Goal: Book appointment/travel/reservation

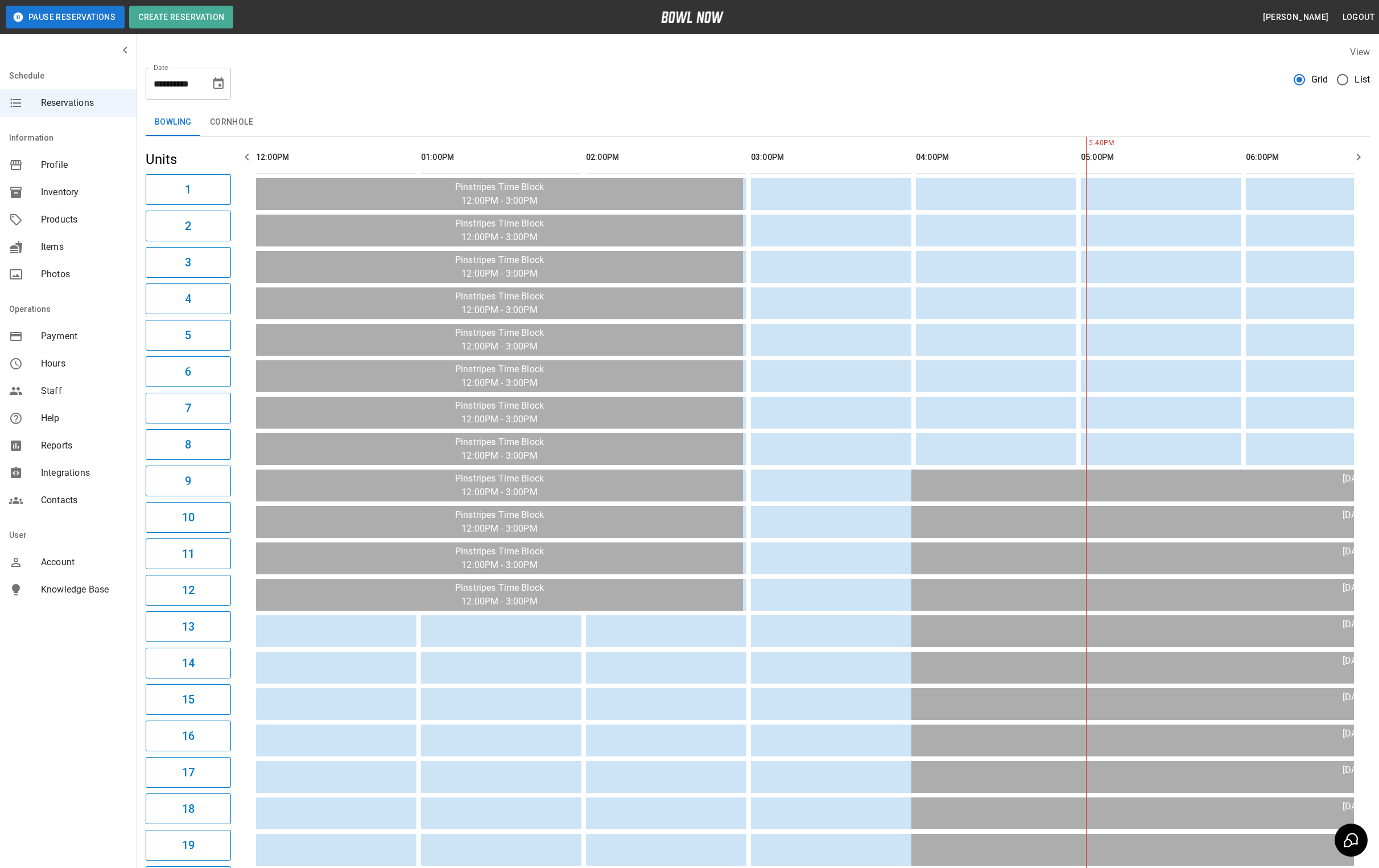
scroll to position [0, 551]
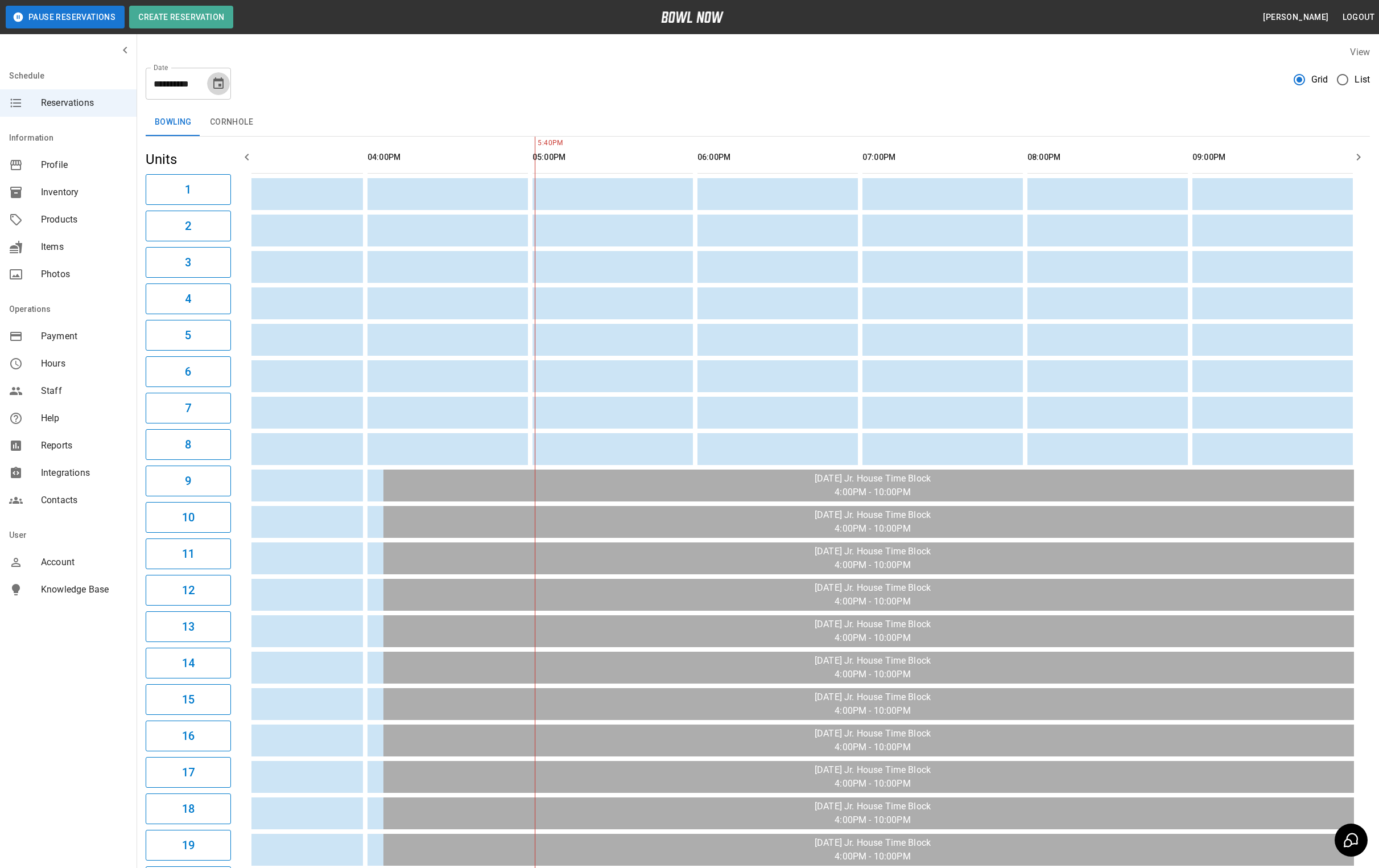
click at [217, 87] on icon "Choose date, selected date is Sep 16, 2025" at bounding box center [218, 84] width 14 height 14
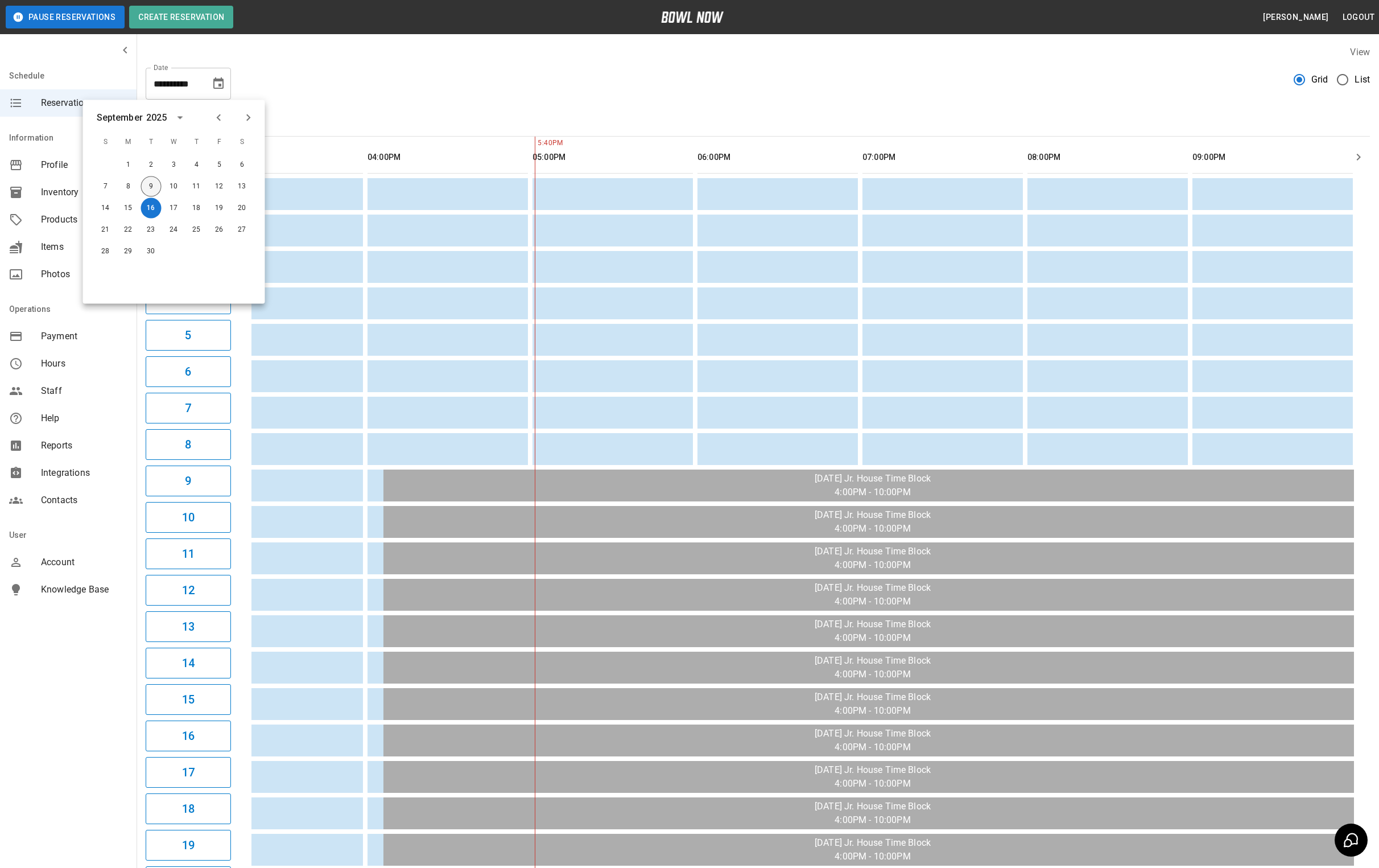
drag, startPoint x: 152, startPoint y: 182, endPoint x: 402, endPoint y: 104, distance: 261.9
click at [152, 182] on button "9" at bounding box center [152, 187] width 21 height 21
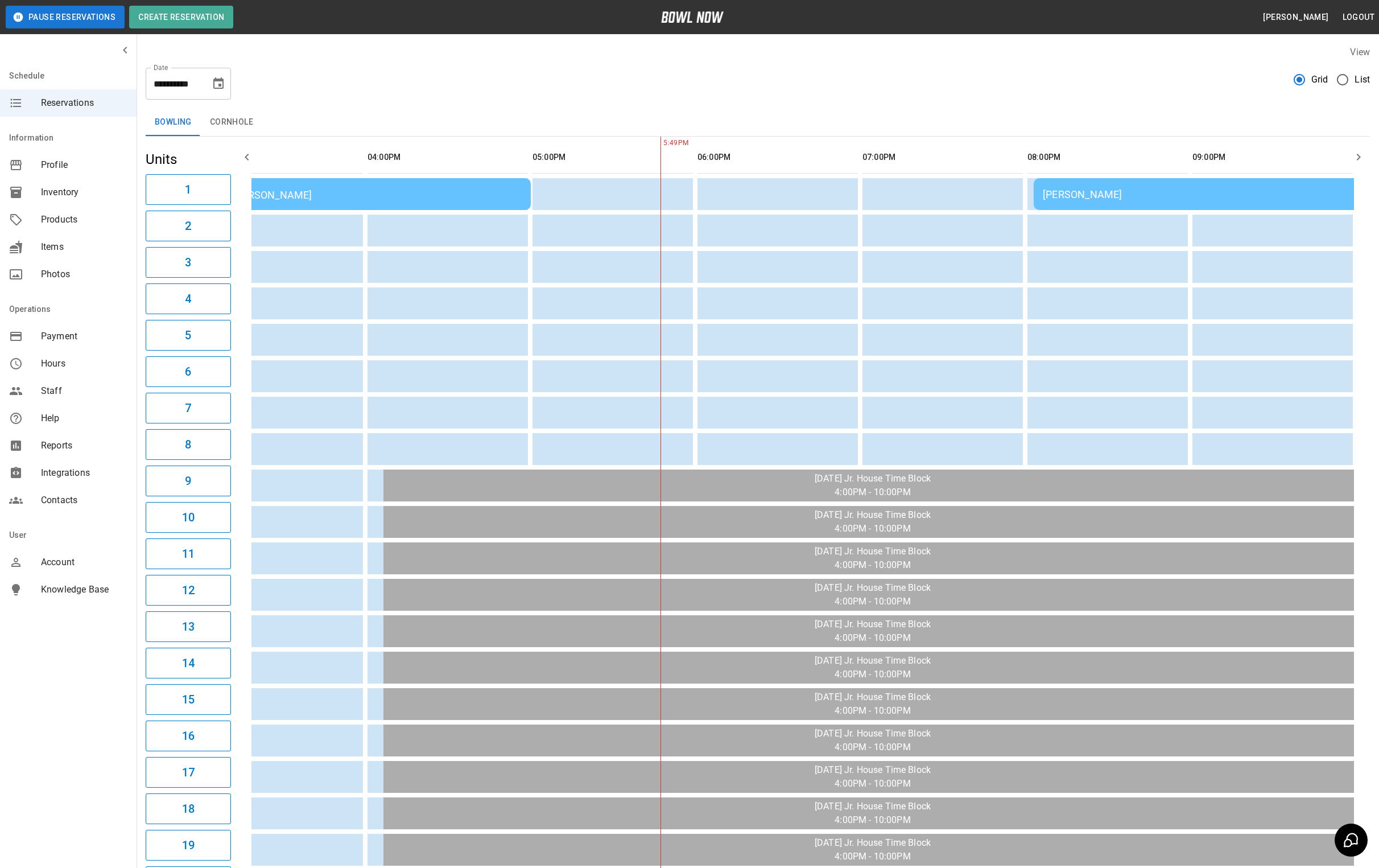
click at [224, 77] on icon "Choose date, selected date is Sep 9, 2025" at bounding box center [218, 84] width 14 height 14
click at [176, 190] on button "10" at bounding box center [174, 187] width 21 height 21
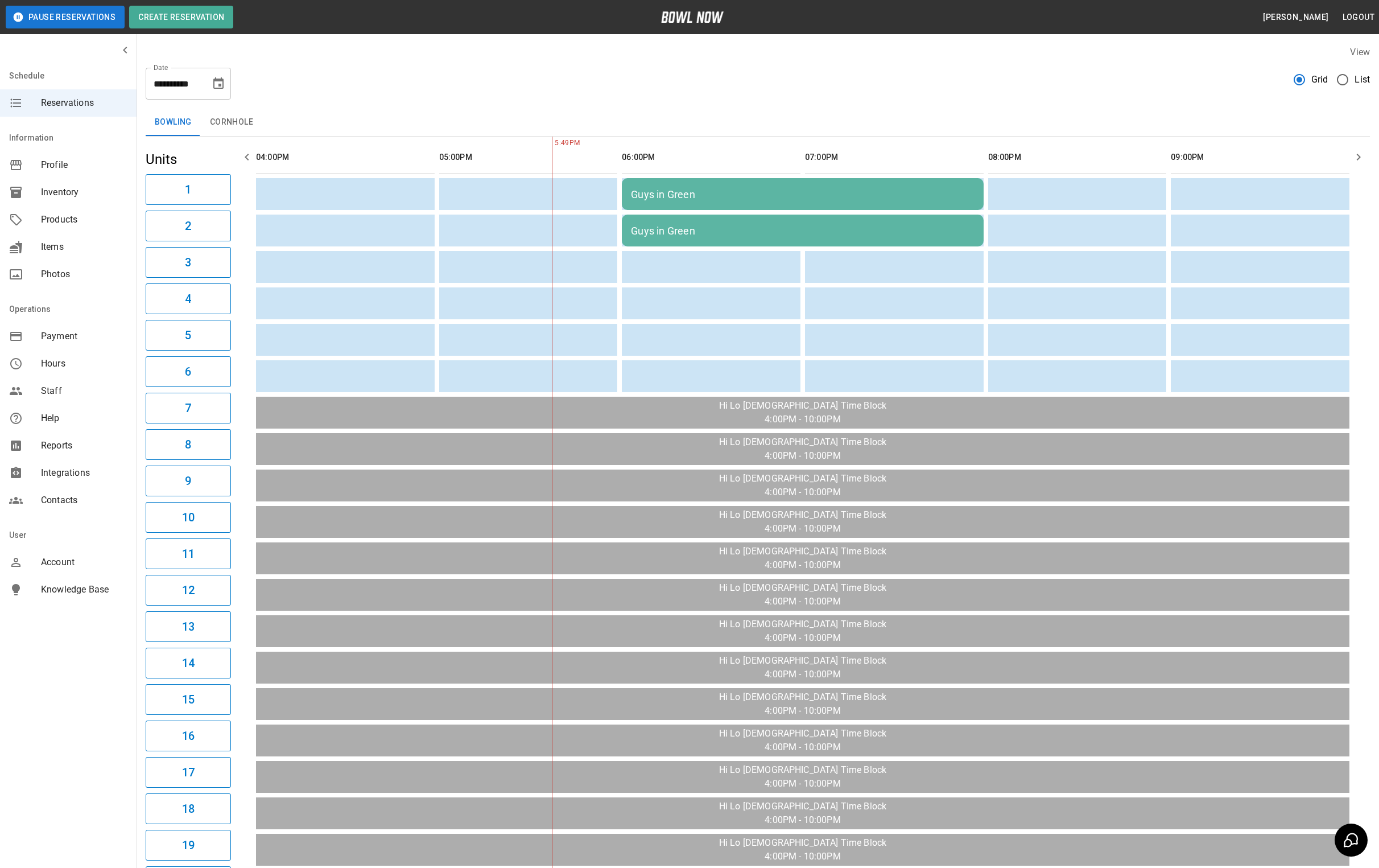
scroll to position [0, 0]
click at [220, 87] on icon "Choose date, selected date is Sep 10, 2025" at bounding box center [218, 83] width 10 height 12
click at [198, 186] on button "11" at bounding box center [197, 187] width 21 height 21
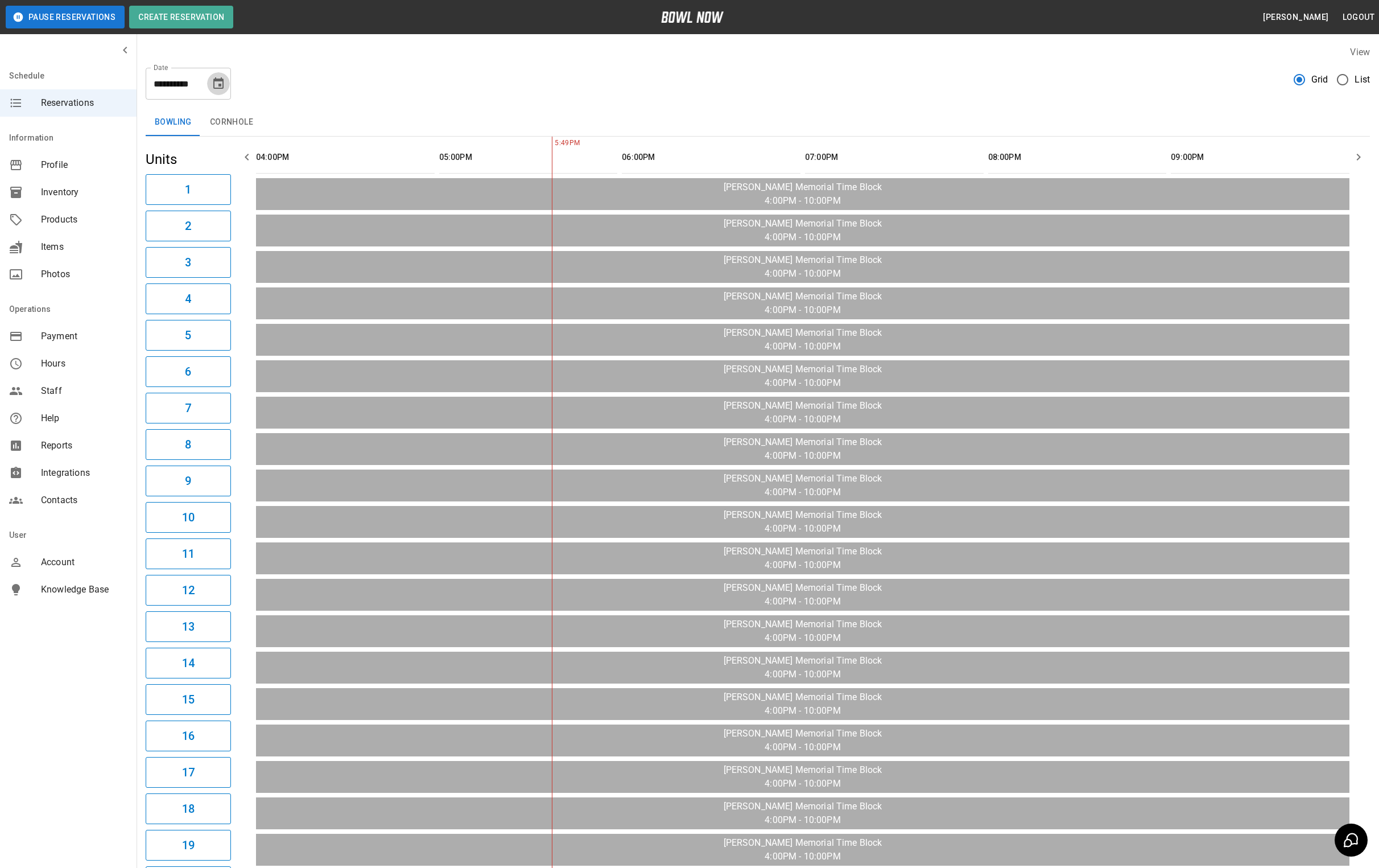
click at [218, 91] on button "Choose date, selected date is Sep 11, 2025" at bounding box center [218, 83] width 23 height 23
click at [219, 179] on button "12" at bounding box center [220, 187] width 21 height 21
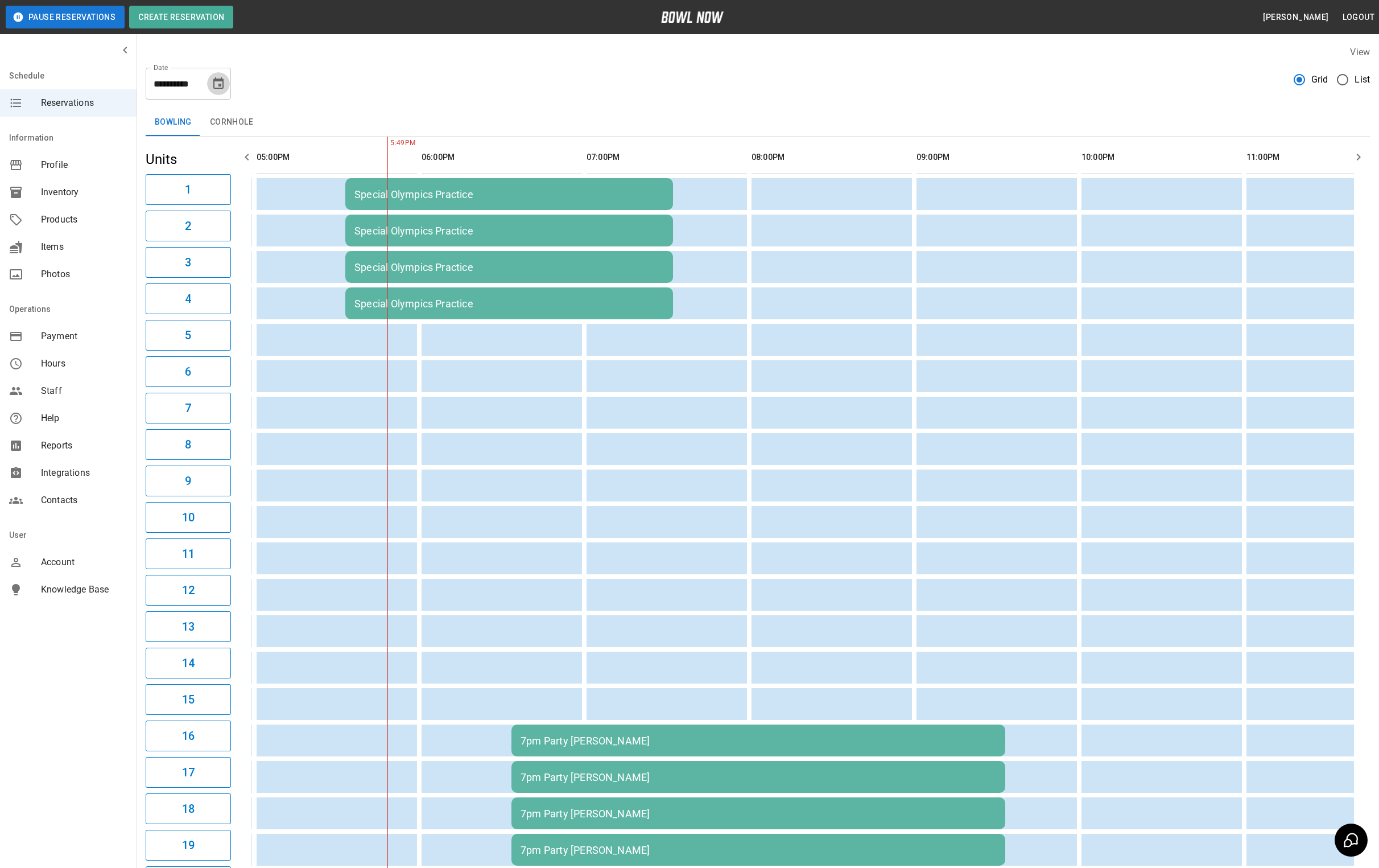
click at [214, 83] on icon "Choose date, selected date is Sep 12, 2025" at bounding box center [218, 84] width 14 height 14
drag, startPoint x: 243, startPoint y: 189, endPoint x: 255, endPoint y: 189, distance: 12.0
click at [243, 189] on button "13" at bounding box center [242, 187] width 21 height 21
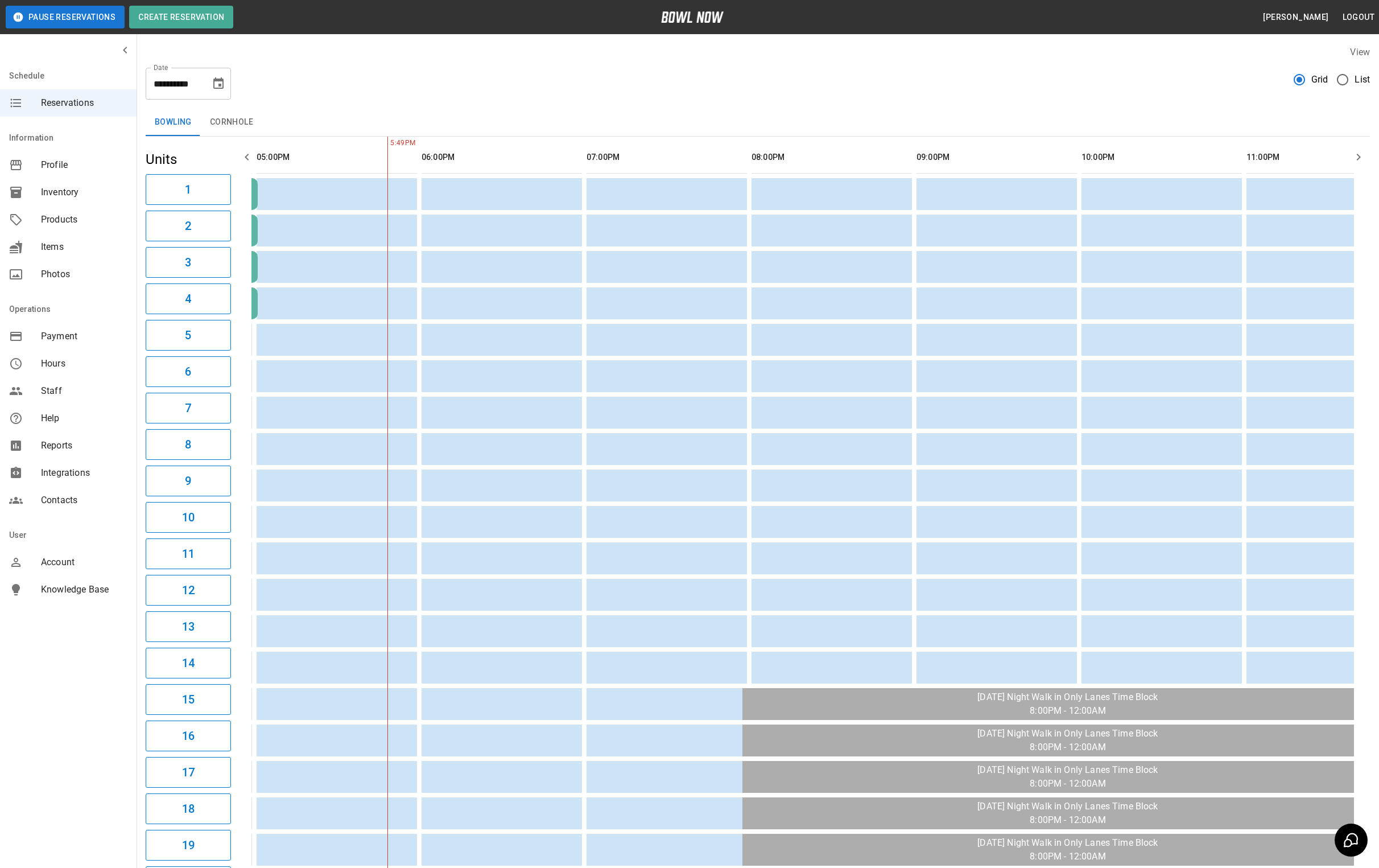
click at [220, 83] on icon "Choose date, selected date is Sep 13, 2025" at bounding box center [218, 84] width 14 height 14
drag, startPoint x: 108, startPoint y: 211, endPoint x: 361, endPoint y: 207, distance: 253.0
click at [108, 211] on button "14" at bounding box center [106, 208] width 21 height 21
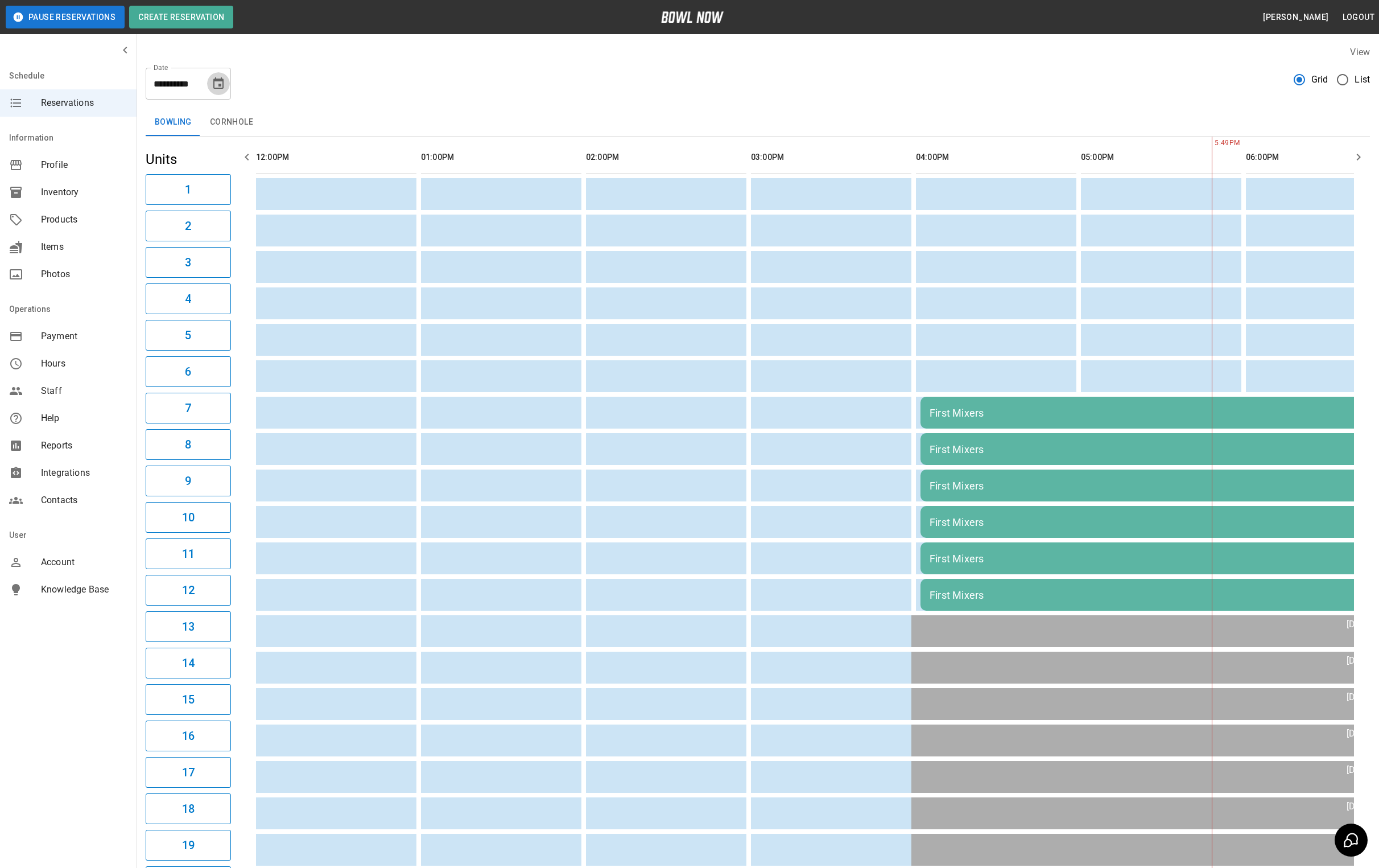
click at [227, 92] on div "**********" at bounding box center [188, 83] width 85 height 32
click at [219, 90] on button "Choose date, selected date is Sep 14, 2025" at bounding box center [218, 83] width 23 height 23
click at [149, 192] on button "9" at bounding box center [152, 187] width 21 height 21
type input "**********"
